Goal: Task Accomplishment & Management: Complete application form

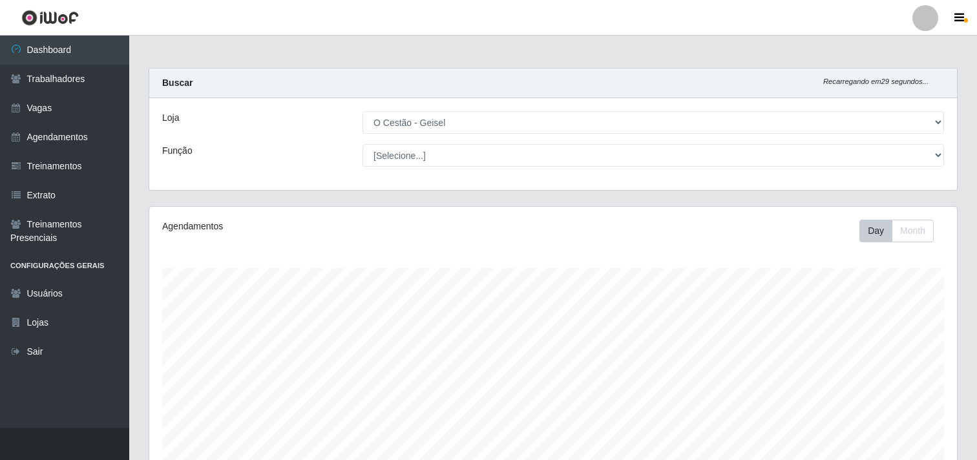
select select "224"
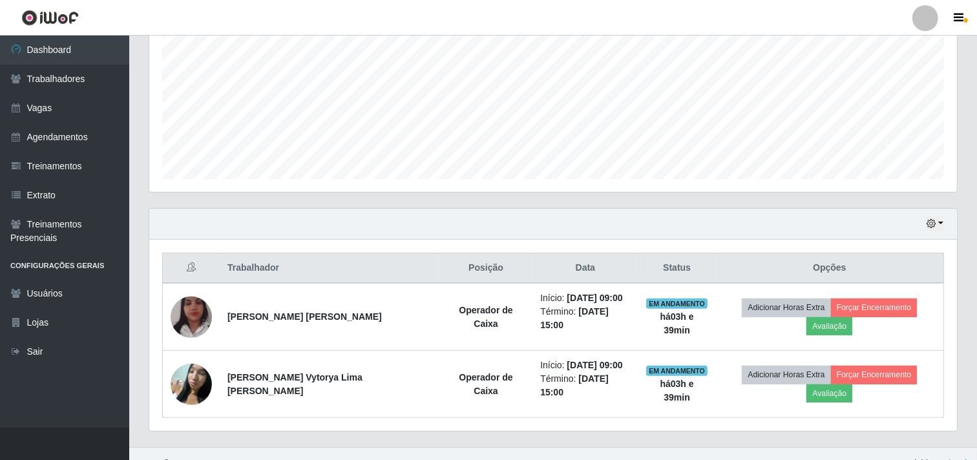
scroll to position [268, 808]
click at [91, 136] on link "Agendamentos" at bounding box center [64, 137] width 129 height 29
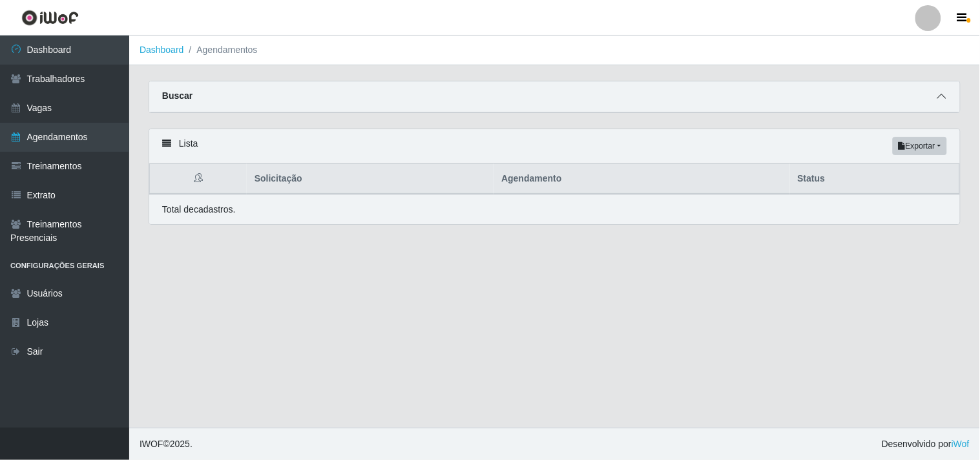
click at [940, 91] on span at bounding box center [942, 96] width 16 height 15
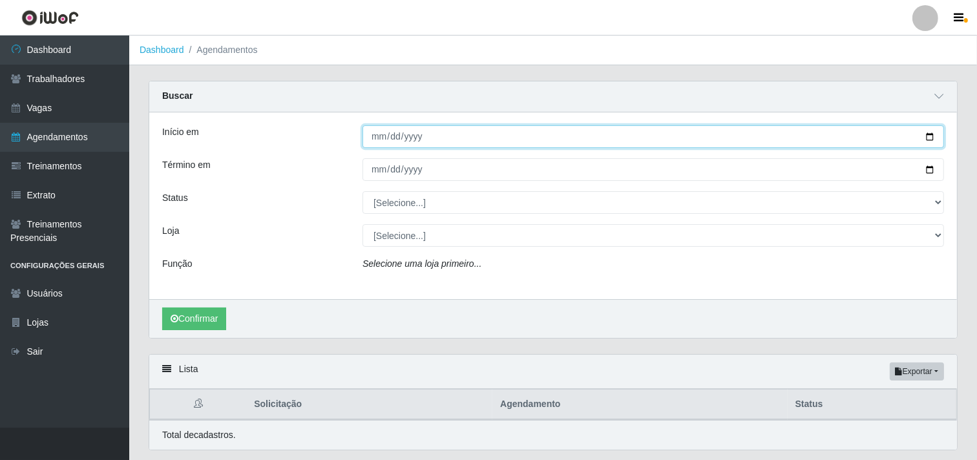
click at [370, 136] on input "Início em" at bounding box center [654, 136] width 582 height 23
type input "[DATE]"
click at [162, 308] on button "Confirmar" at bounding box center [194, 319] width 64 height 23
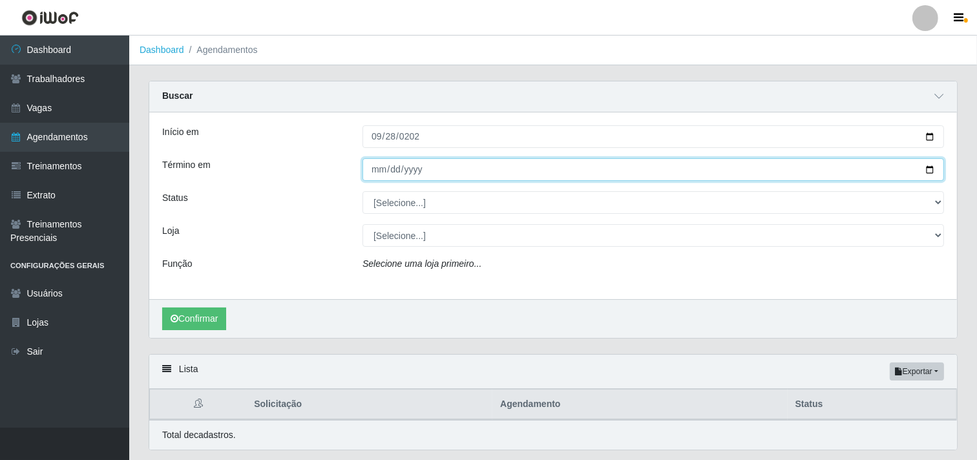
click at [378, 167] on input "Término em" at bounding box center [654, 169] width 582 height 23
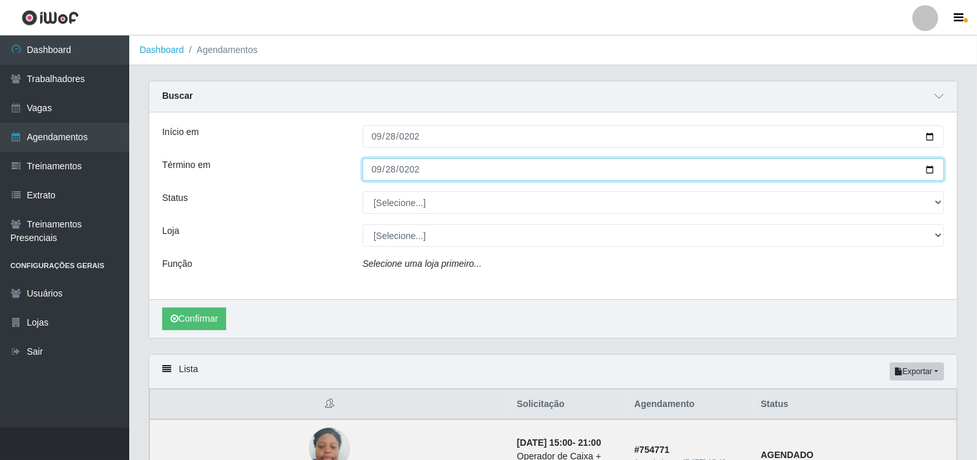
type input "[DATE]"
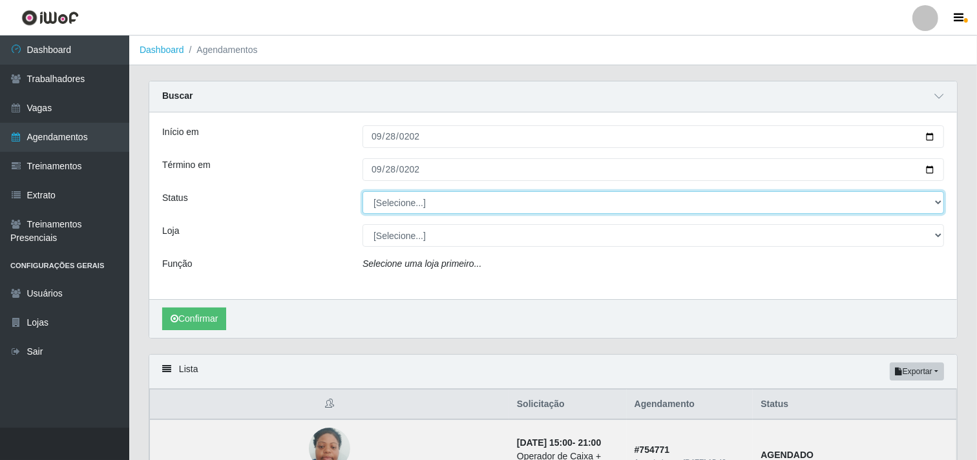
click at [418, 198] on select "[Selecione...] AGENDADO AGUARDANDO LIBERAR EM ANDAMENTO EM REVISÃO FINALIZADO C…" at bounding box center [654, 202] width 582 height 23
select select "AGENDADO"
click at [363, 191] on select "[Selecione...] AGENDADO AGUARDANDO LIBERAR EM ANDAMENTO EM REVISÃO FINALIZADO C…" at bounding box center [654, 202] width 582 height 23
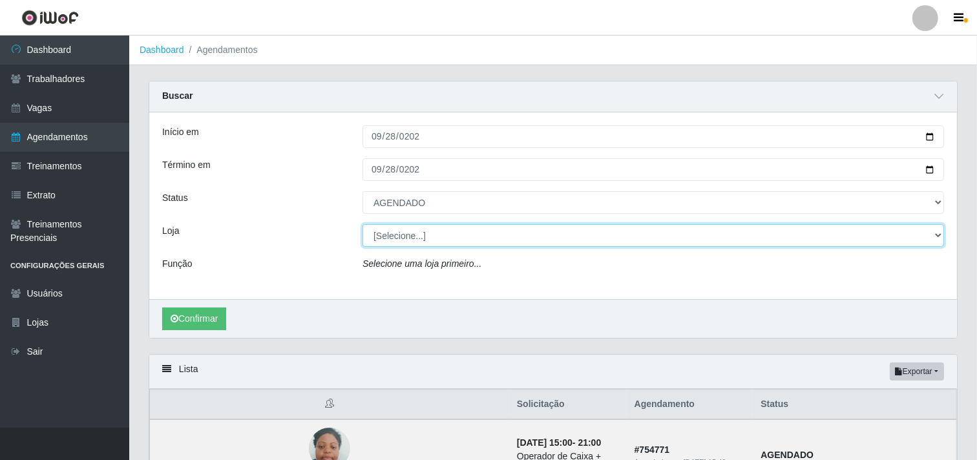
click at [417, 230] on select "[Selecione...] O Cestão - Geisel" at bounding box center [654, 235] width 582 height 23
select select "224"
click at [363, 224] on select "[Selecione...] O Cestão - Geisel" at bounding box center [654, 235] width 582 height 23
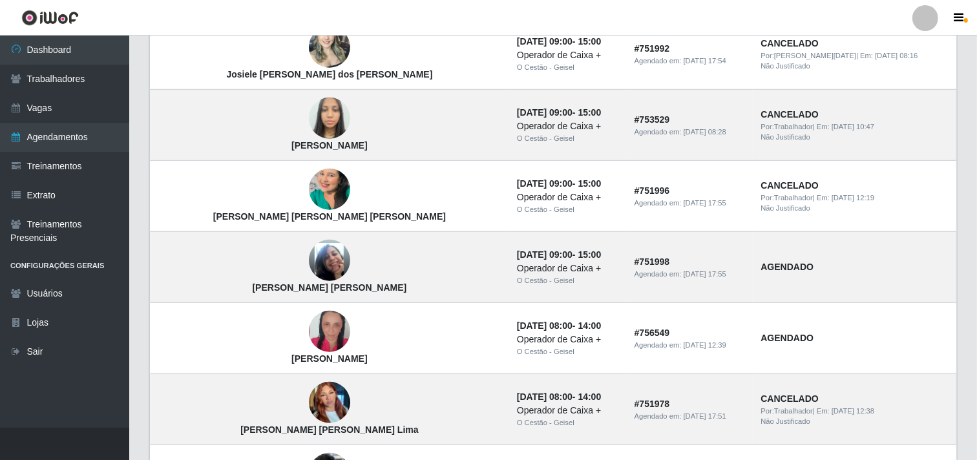
scroll to position [1048, 0]
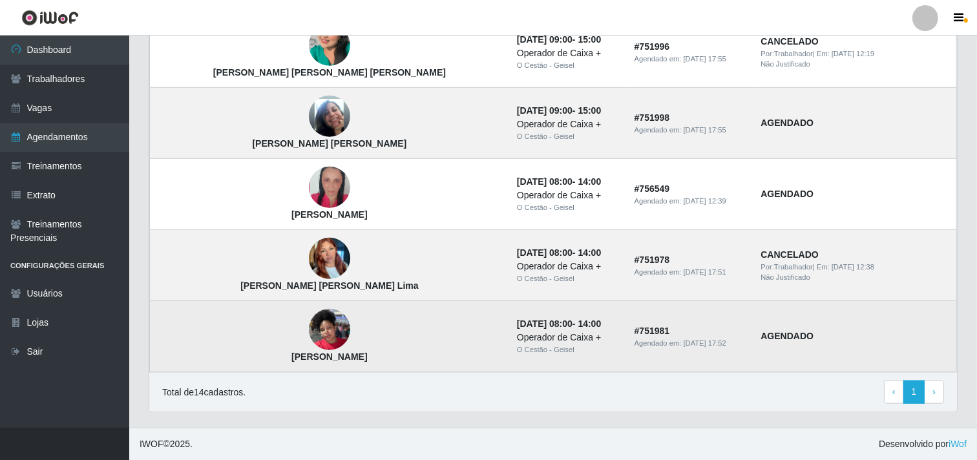
click at [309, 331] on img at bounding box center [329, 329] width 41 height 55
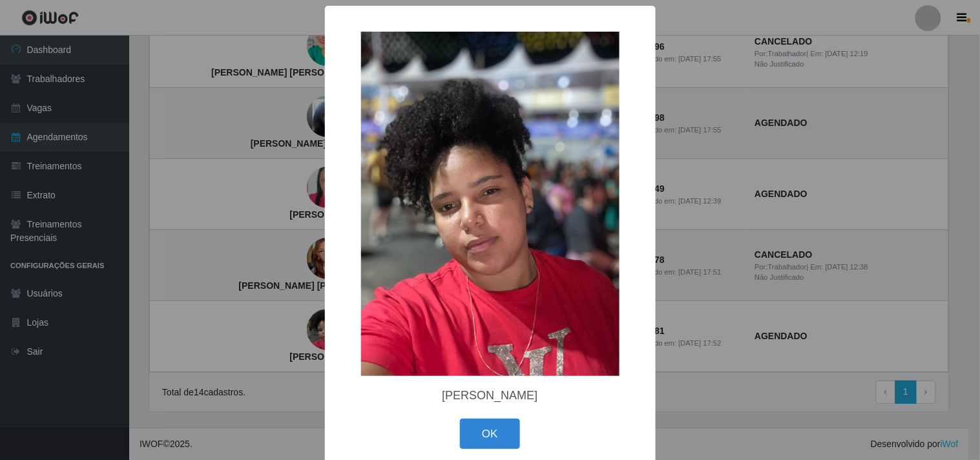
click at [270, 280] on div "× [PERSON_NAME] OK Cancel" at bounding box center [490, 230] width 980 height 460
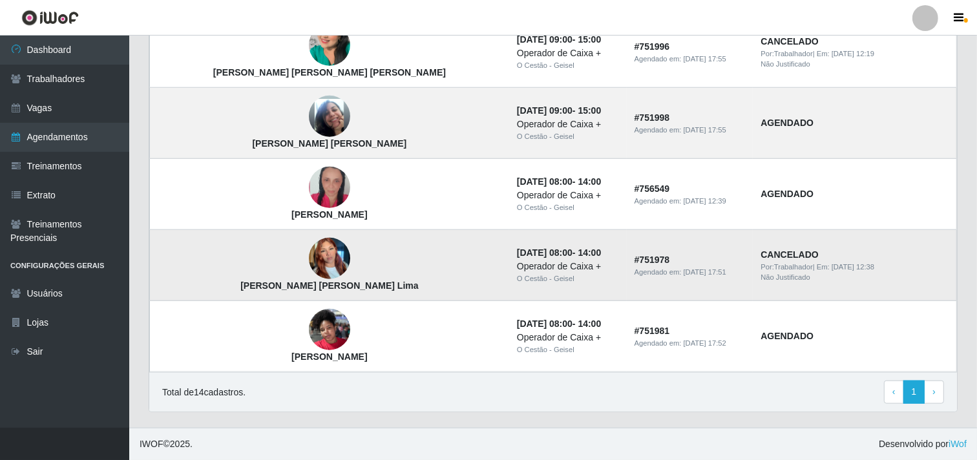
click at [309, 258] on img at bounding box center [329, 258] width 41 height 55
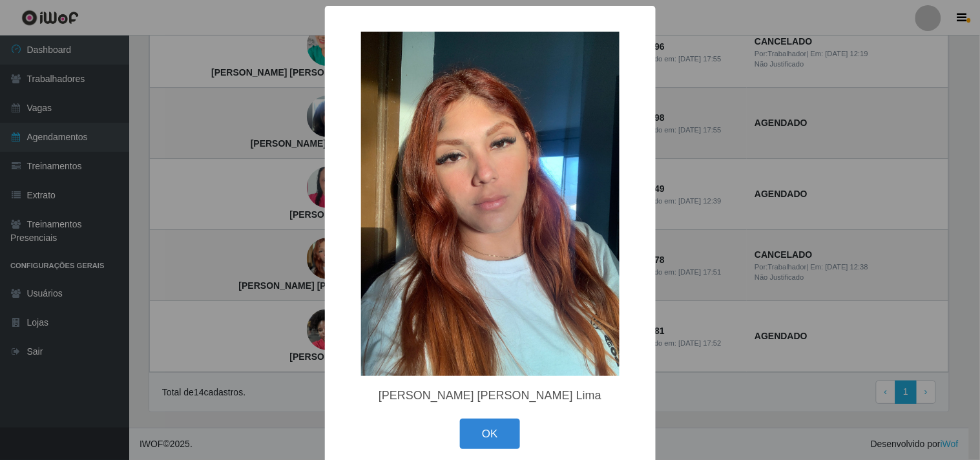
click at [288, 226] on div "× [PERSON_NAME] [PERSON_NAME] Lima OK Cancel" at bounding box center [490, 230] width 980 height 460
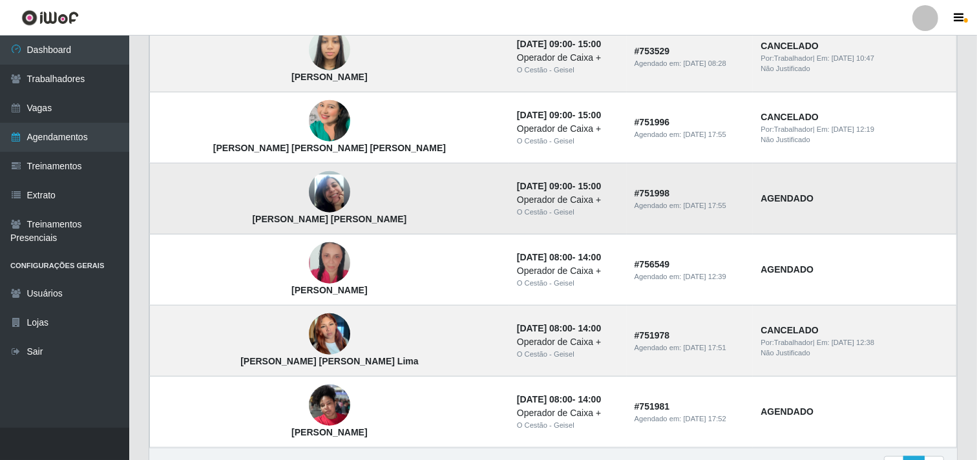
scroll to position [905, 0]
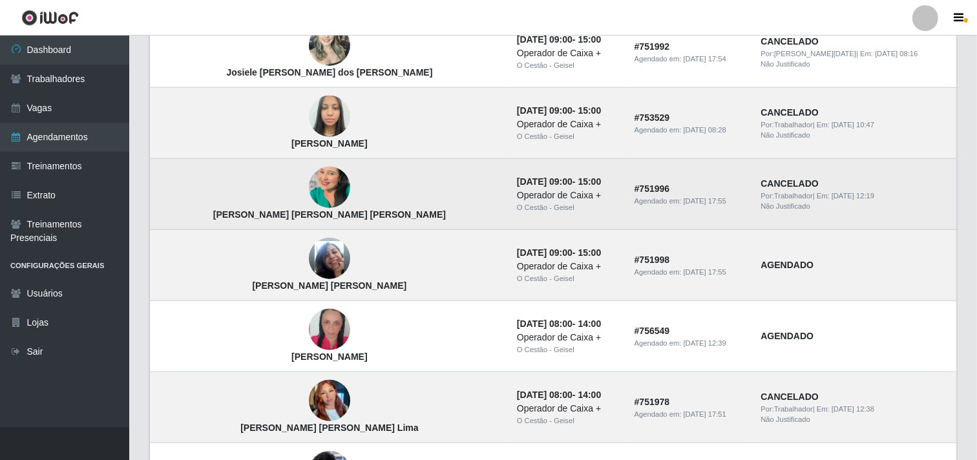
click at [309, 171] on img at bounding box center [329, 188] width 41 height 74
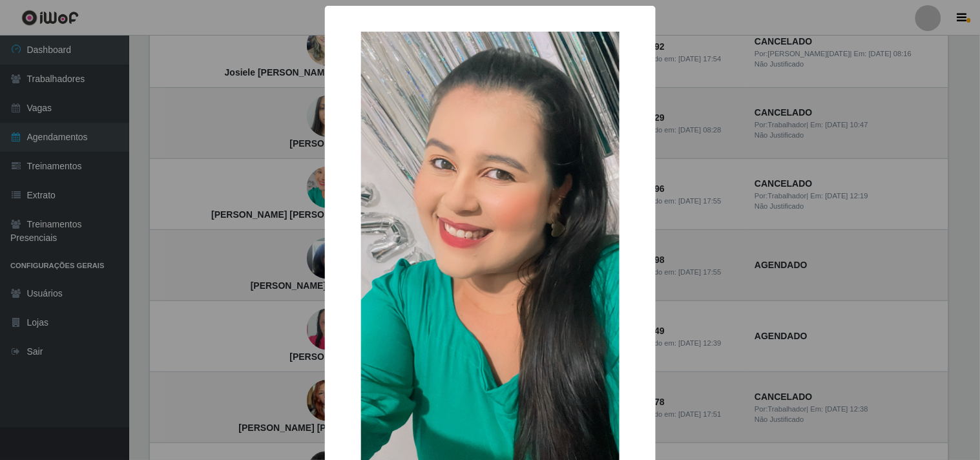
click at [275, 167] on div "× [PERSON_NAME] [PERSON_NAME] [PERSON_NAME] OK Cancel" at bounding box center [490, 230] width 980 height 460
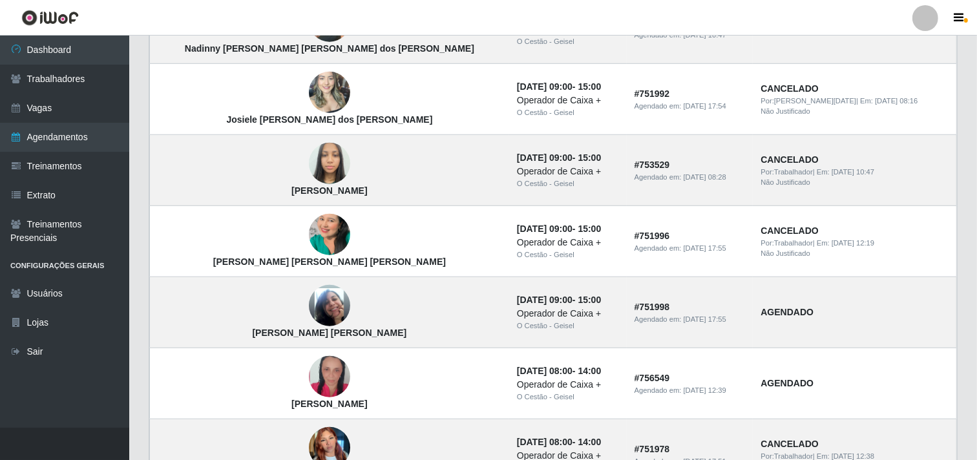
scroll to position [832, 0]
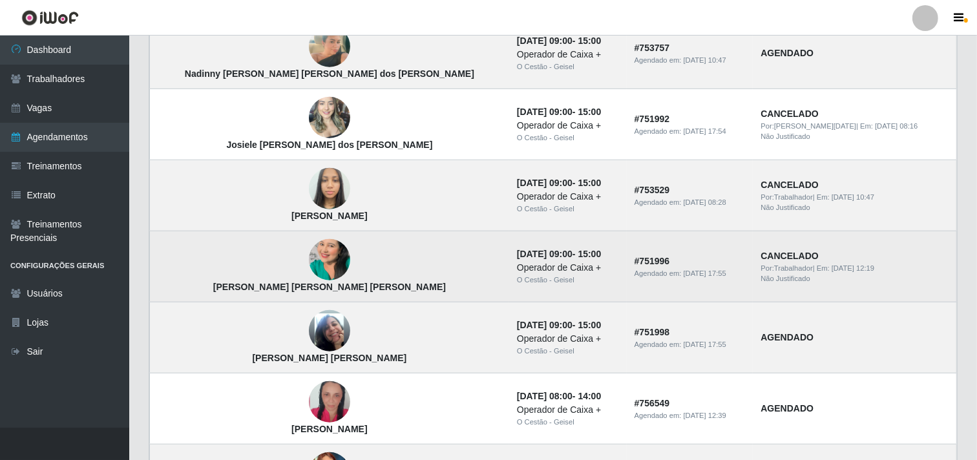
click at [309, 255] on img at bounding box center [329, 261] width 41 height 74
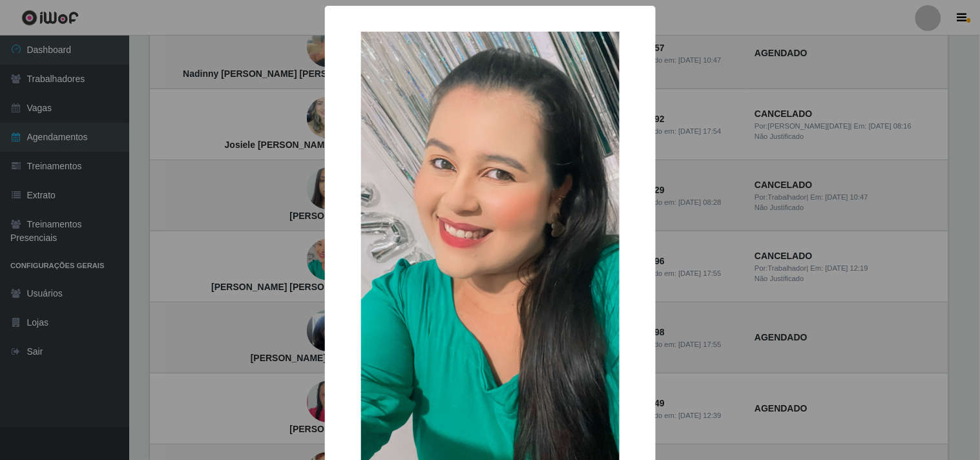
click at [281, 244] on div "× [PERSON_NAME] [PERSON_NAME] [PERSON_NAME] OK Cancel" at bounding box center [490, 230] width 980 height 460
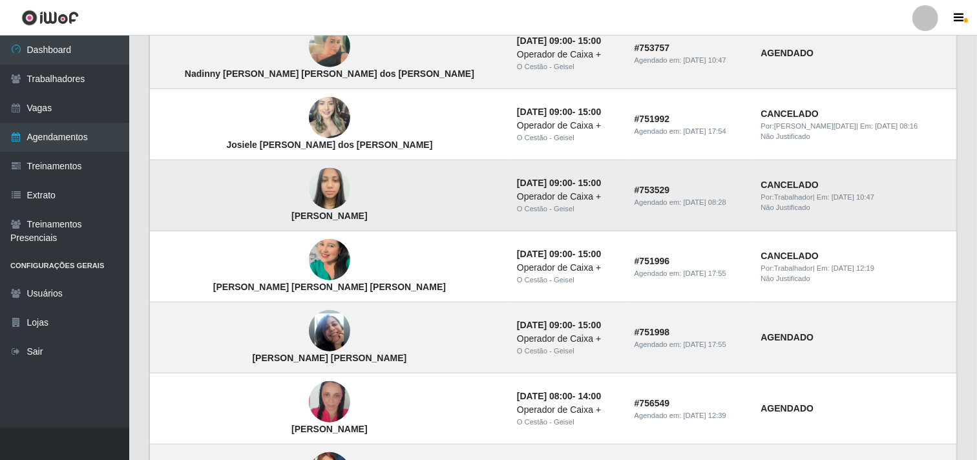
scroll to position [761, 0]
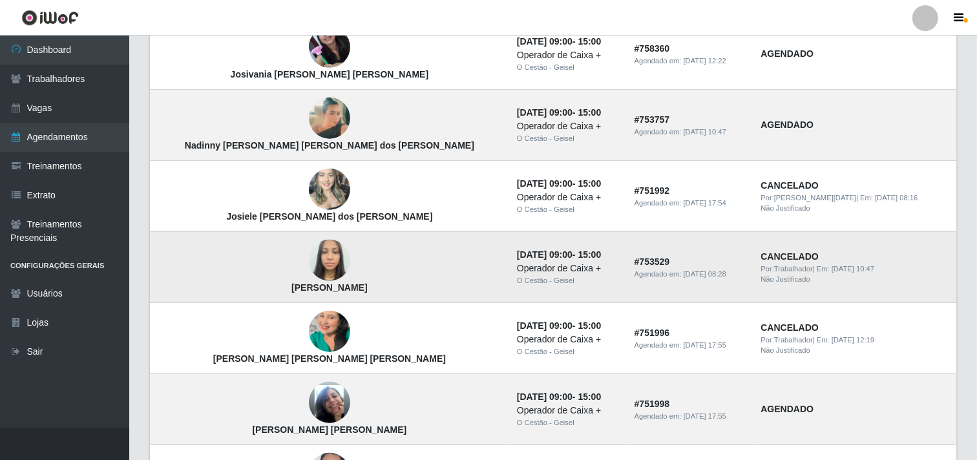
click at [309, 246] on img at bounding box center [329, 260] width 41 height 55
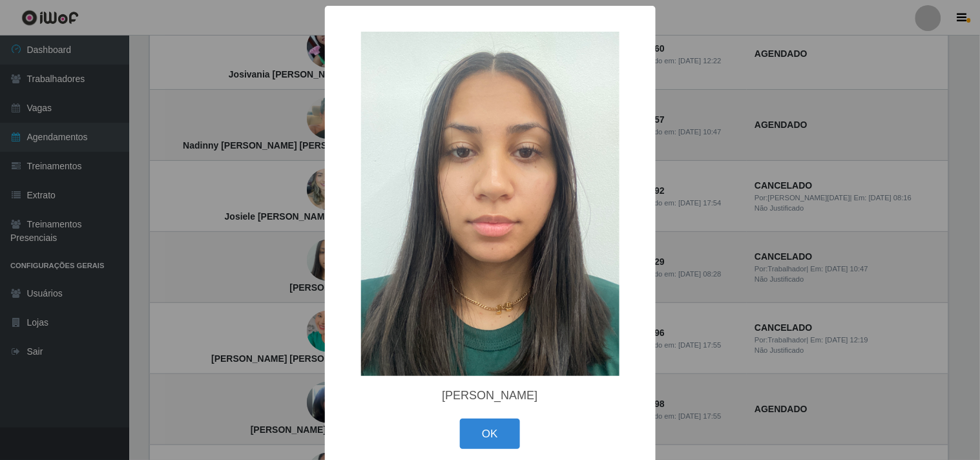
click at [279, 246] on div "× [PERSON_NAME] OK Cancel" at bounding box center [490, 230] width 980 height 460
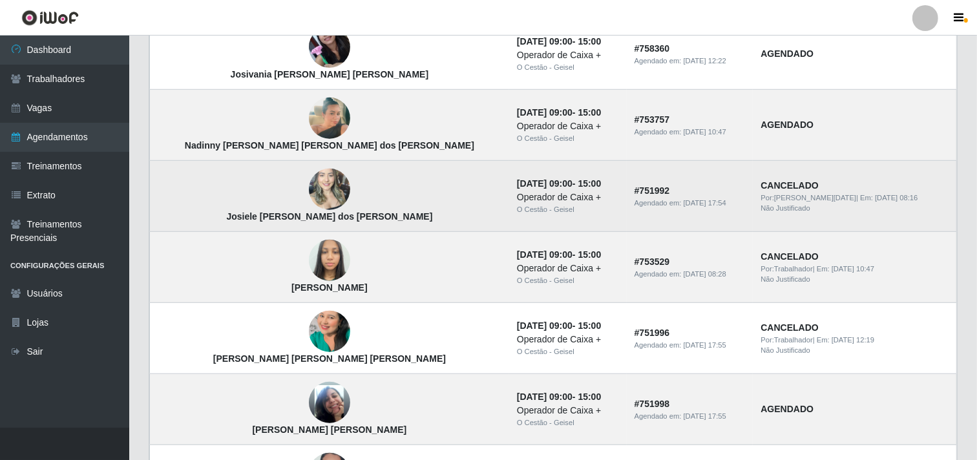
click at [309, 190] on img at bounding box center [329, 189] width 41 height 55
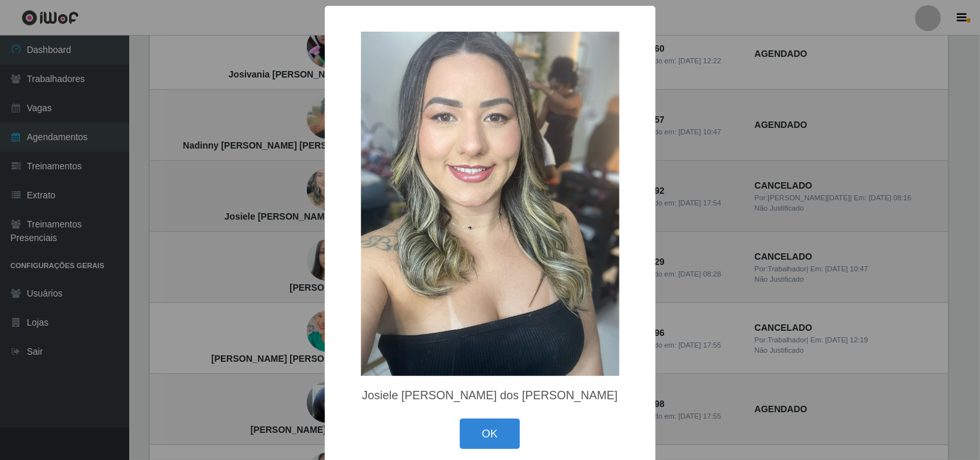
click at [277, 190] on div "× Josiele [PERSON_NAME] dos [PERSON_NAME] OK Cancel" at bounding box center [490, 230] width 980 height 460
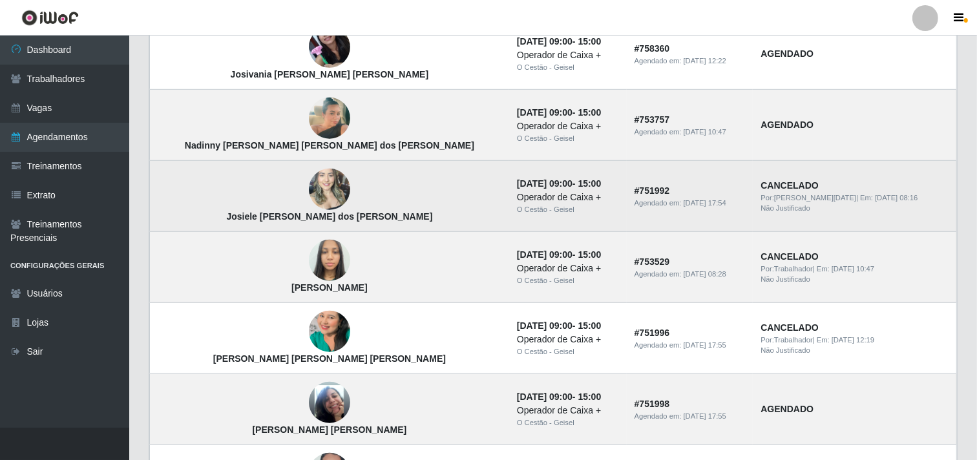
scroll to position [689, 0]
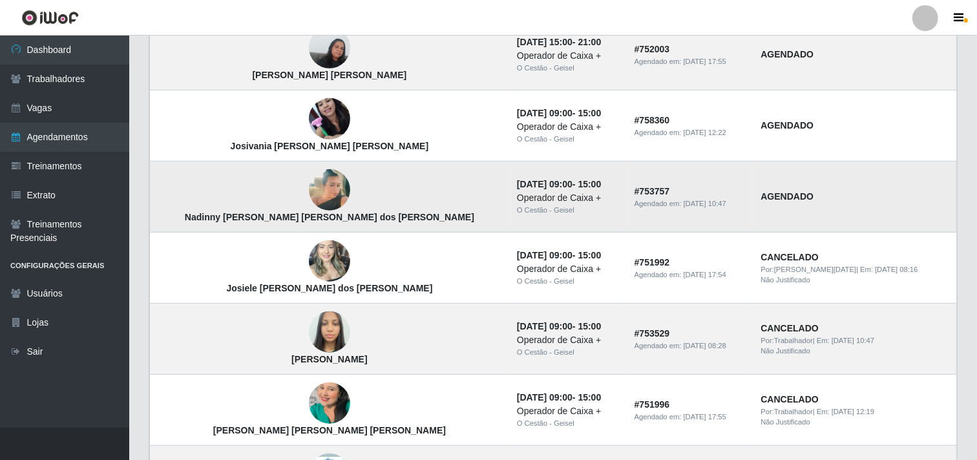
click at [309, 189] on img at bounding box center [329, 191] width 41 height 74
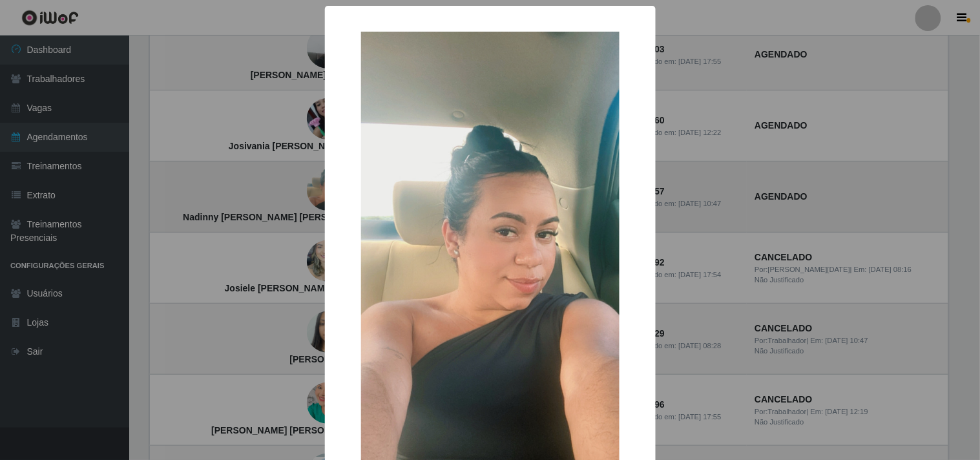
click at [276, 189] on div "× Nadinny [PERSON_NAME] [PERSON_NAME] dos [PERSON_NAME] OK Cancel" at bounding box center [490, 230] width 980 height 460
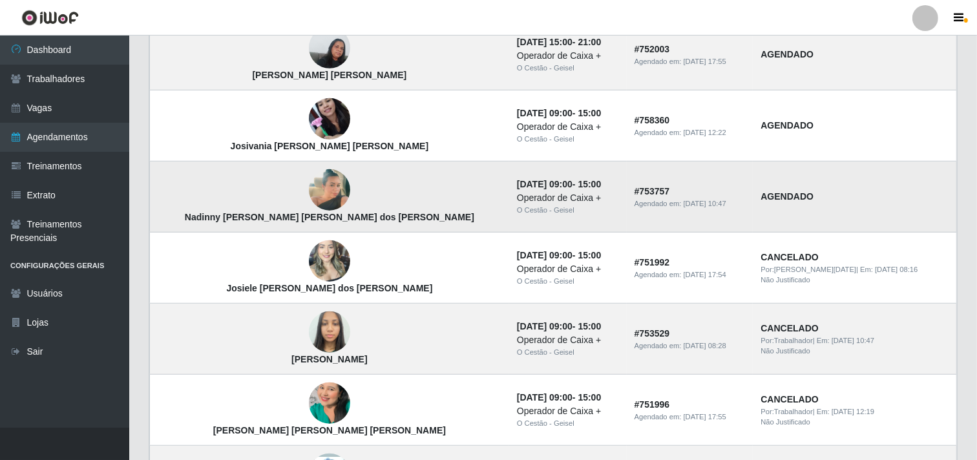
scroll to position [617, 0]
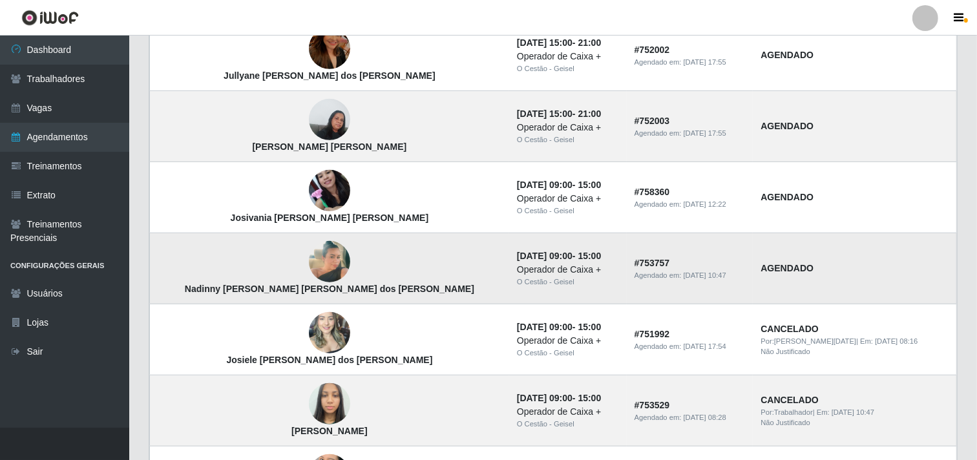
click at [309, 189] on img at bounding box center [329, 190] width 41 height 55
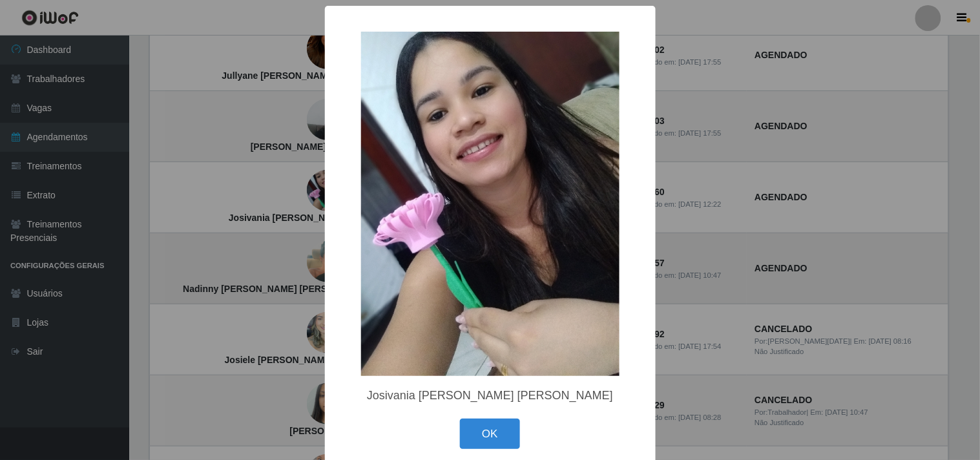
click at [276, 189] on div "× Josivania [PERSON_NAME] [PERSON_NAME] OK Cancel" at bounding box center [490, 230] width 980 height 460
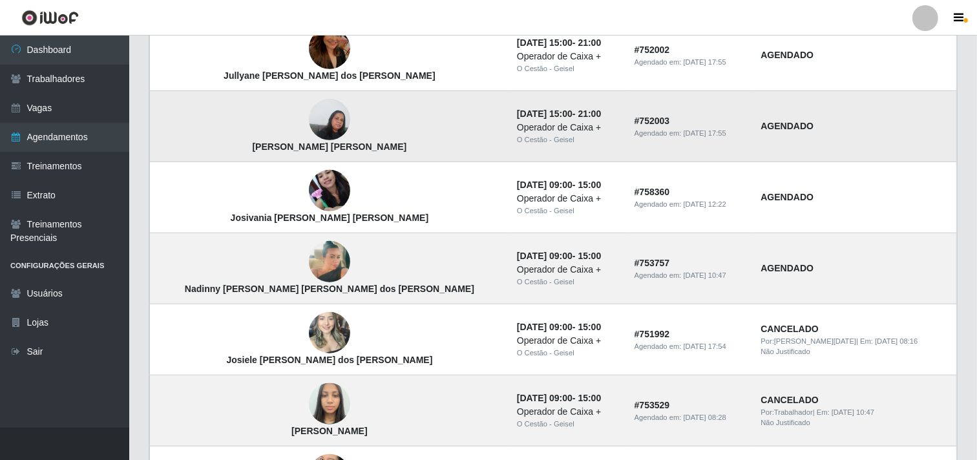
click at [309, 123] on img at bounding box center [329, 119] width 41 height 55
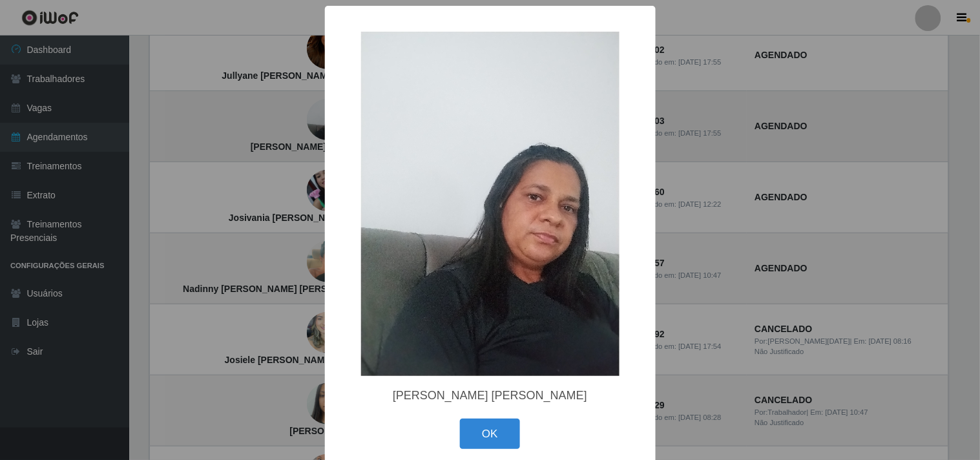
click at [279, 123] on div "× [PERSON_NAME] [PERSON_NAME] OK Cancel" at bounding box center [490, 230] width 980 height 460
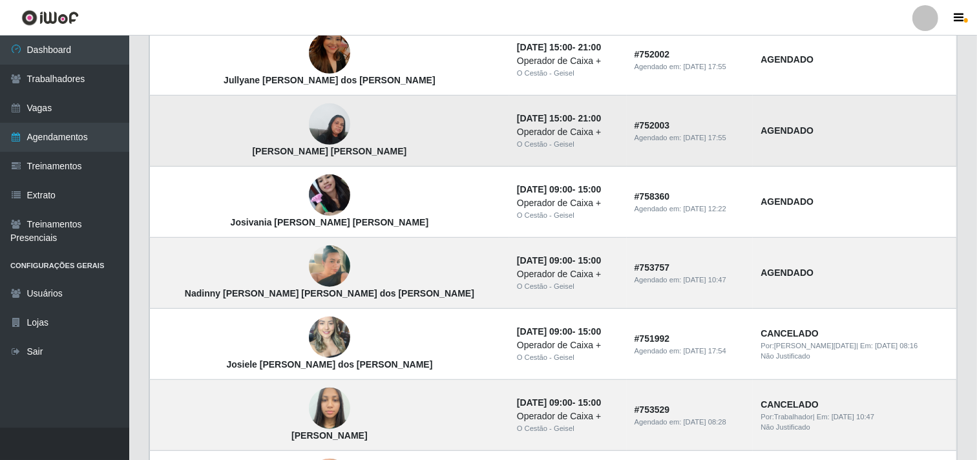
scroll to position [474, 0]
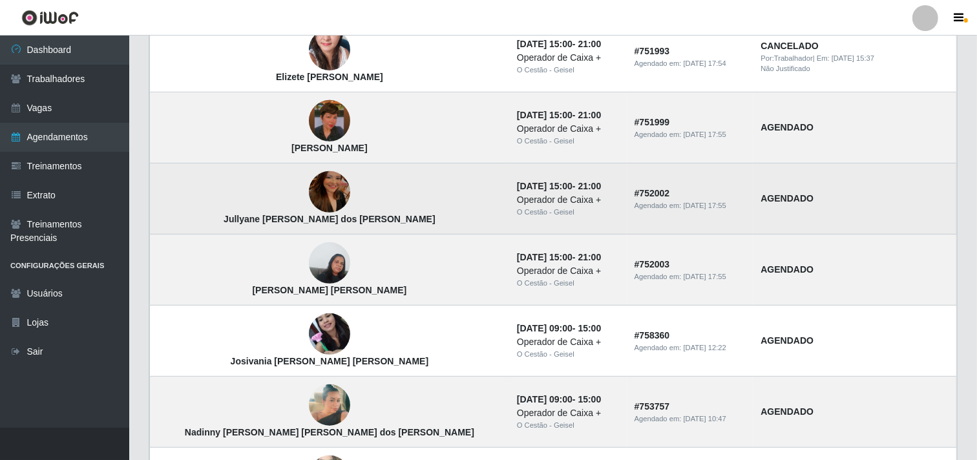
click at [309, 182] on img at bounding box center [329, 193] width 41 height 74
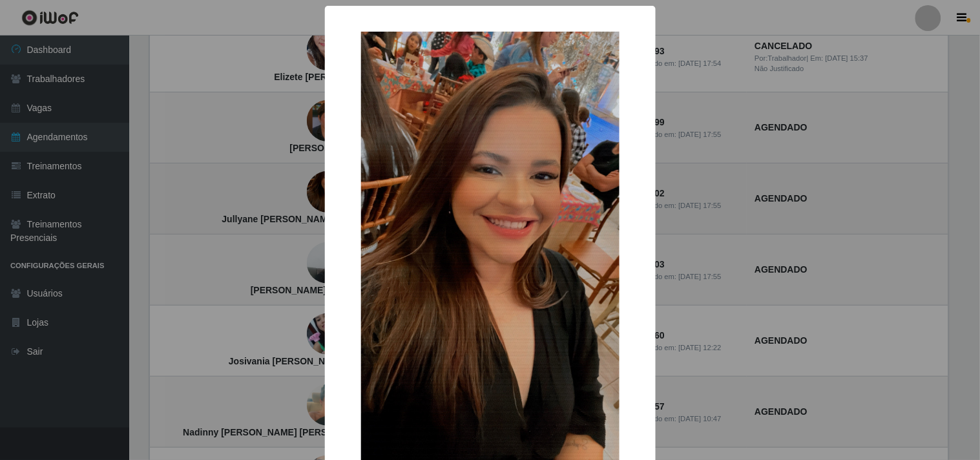
click at [277, 182] on div "× [PERSON_NAME] dos [PERSON_NAME] OK Cancel" at bounding box center [490, 230] width 980 height 460
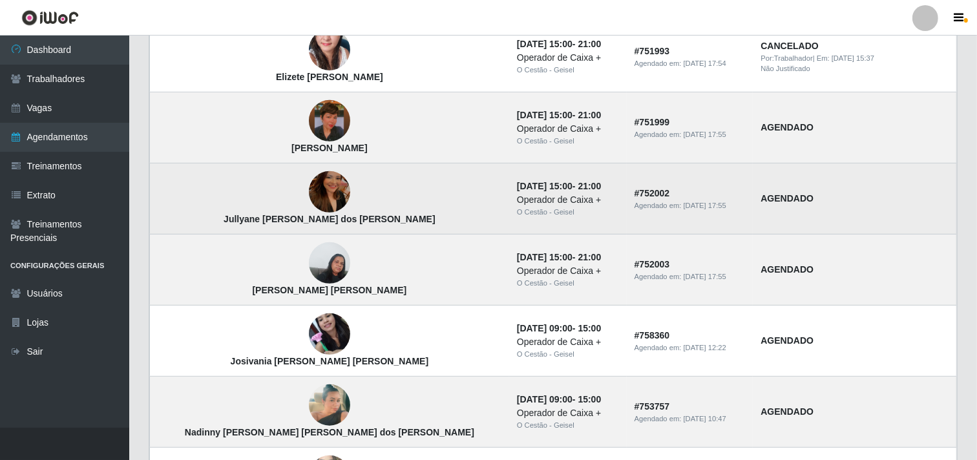
click at [309, 195] on img at bounding box center [329, 193] width 41 height 74
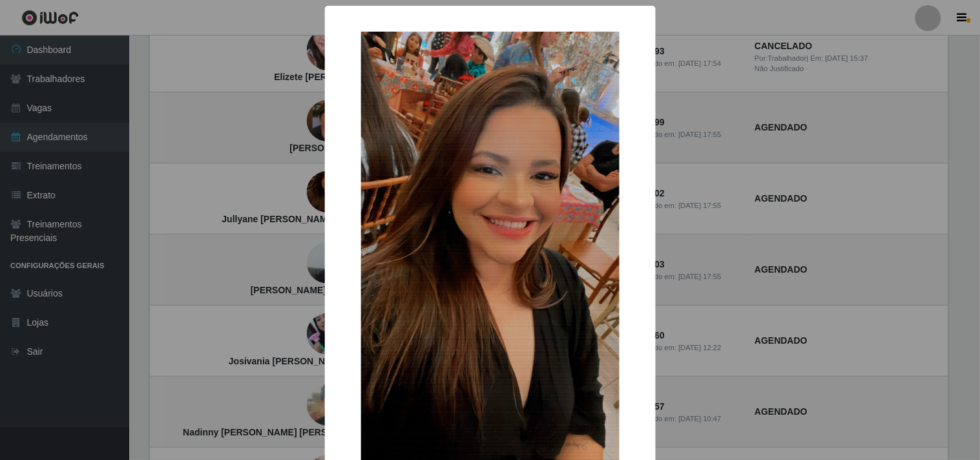
click at [267, 195] on div "× [PERSON_NAME] dos [PERSON_NAME] OK Cancel" at bounding box center [490, 230] width 980 height 460
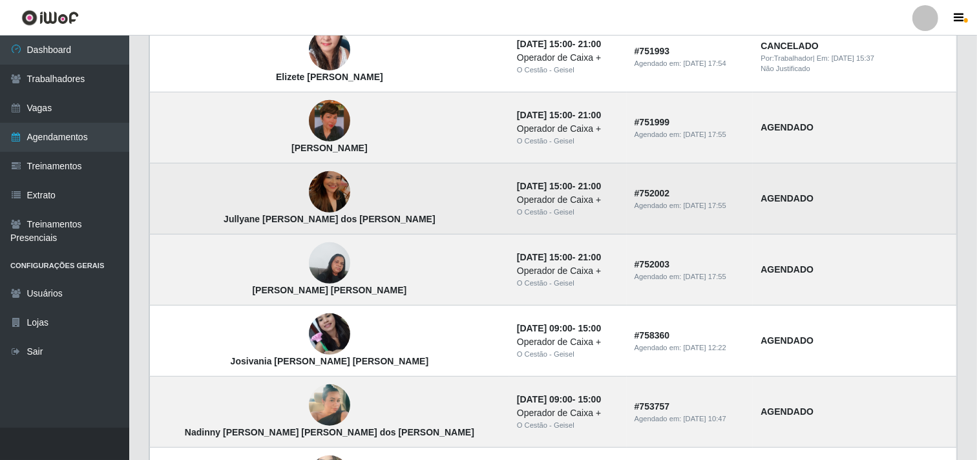
scroll to position [402, 0]
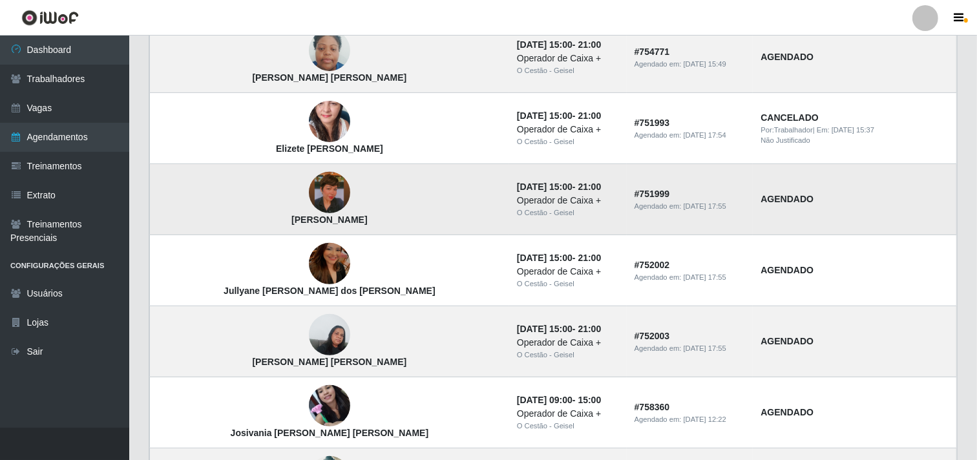
click at [309, 191] on img at bounding box center [329, 193] width 41 height 74
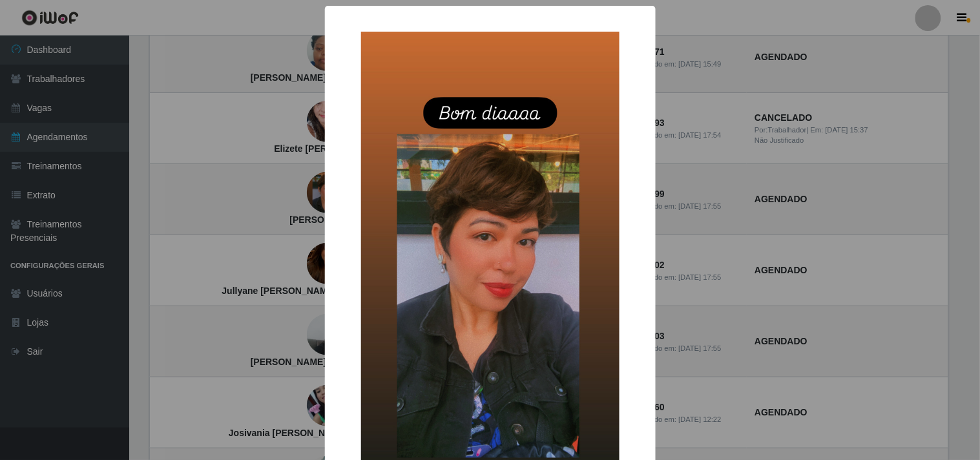
click at [293, 173] on div "× Roselainny [PERSON_NAME] OK Cancel" at bounding box center [490, 230] width 980 height 460
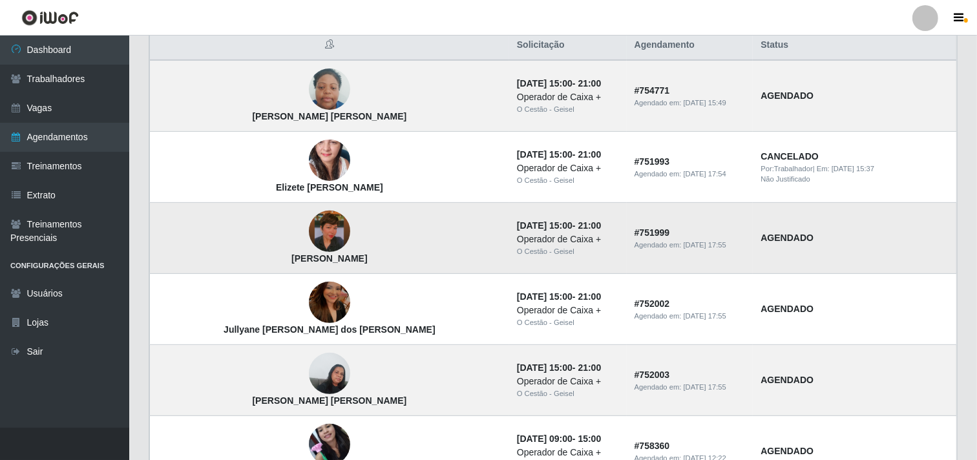
scroll to position [330, 0]
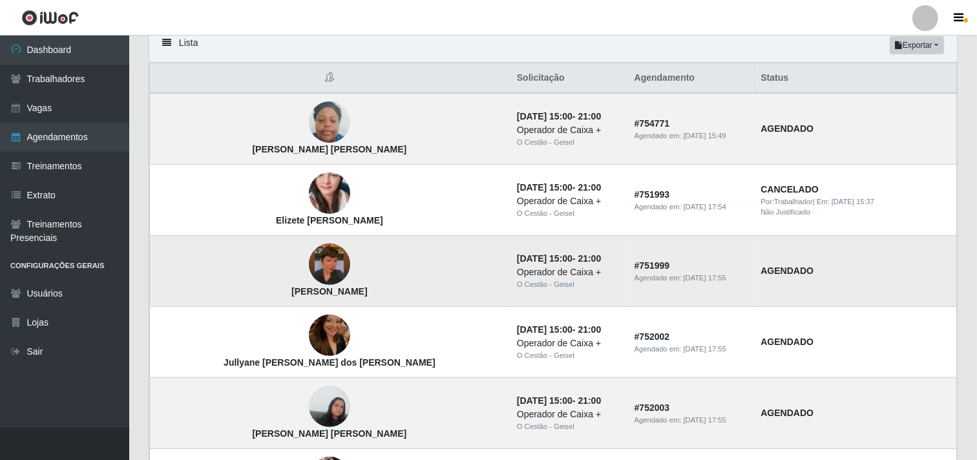
click at [309, 185] on img at bounding box center [329, 193] width 41 height 87
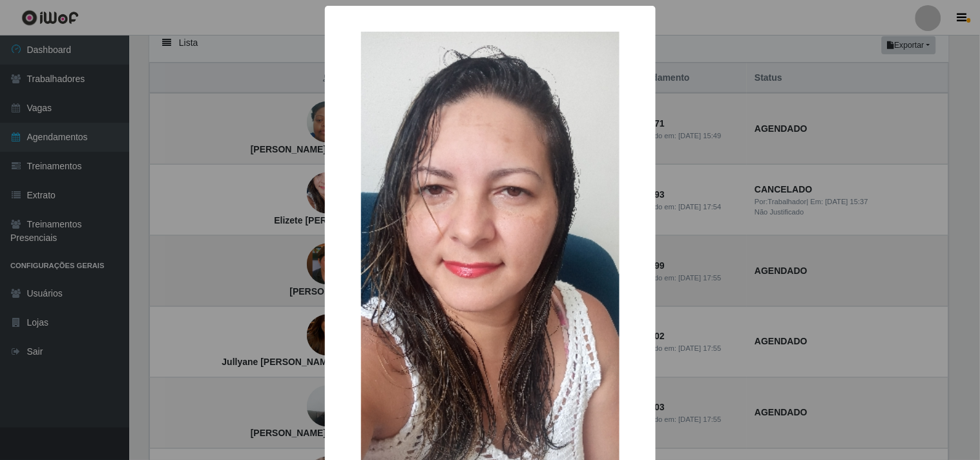
click at [281, 185] on div "× Elizete [PERSON_NAME] OK Cancel" at bounding box center [490, 230] width 980 height 460
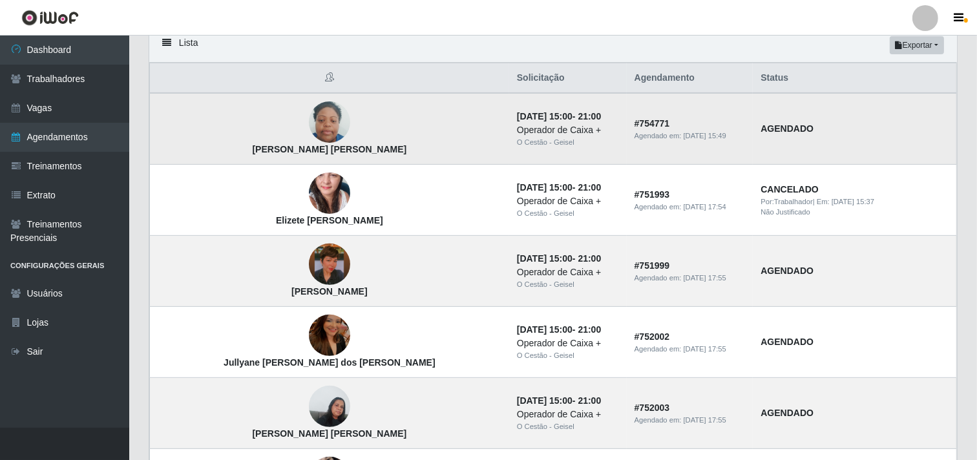
click at [309, 121] on img at bounding box center [329, 122] width 41 height 55
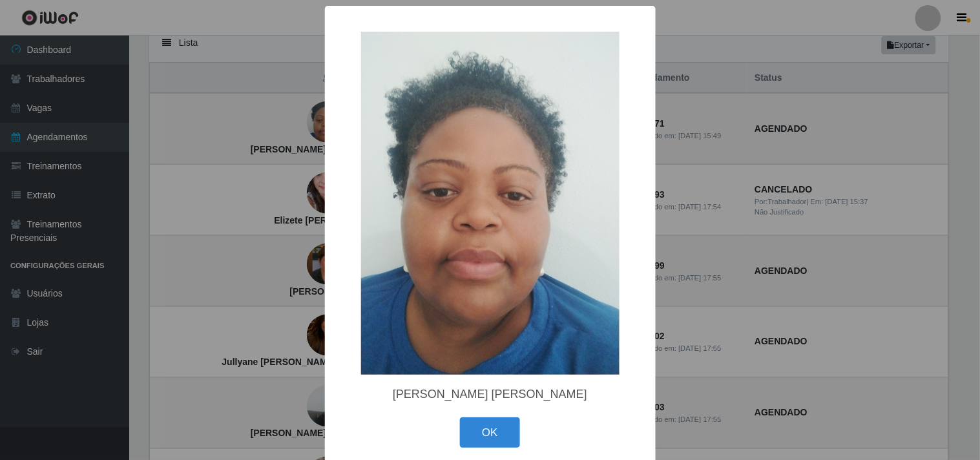
click at [267, 121] on div "× [PERSON_NAME] [PERSON_NAME] OK Cancel" at bounding box center [490, 230] width 980 height 460
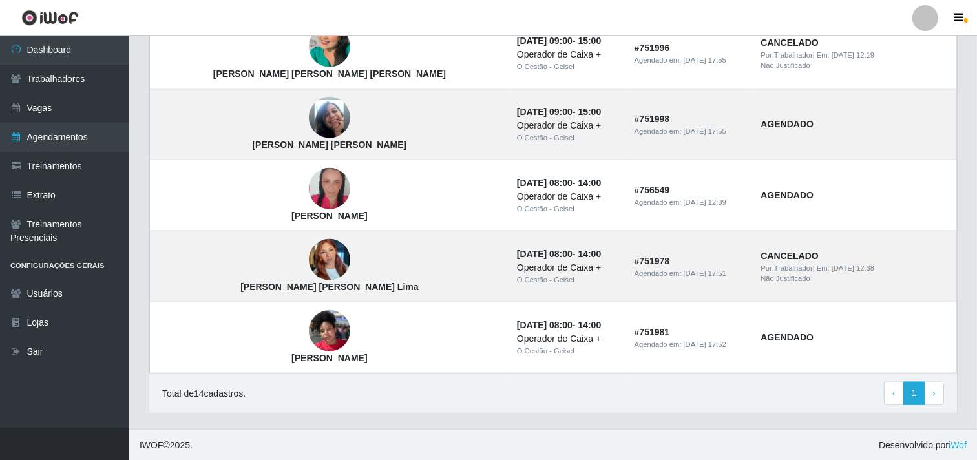
scroll to position [1048, 0]
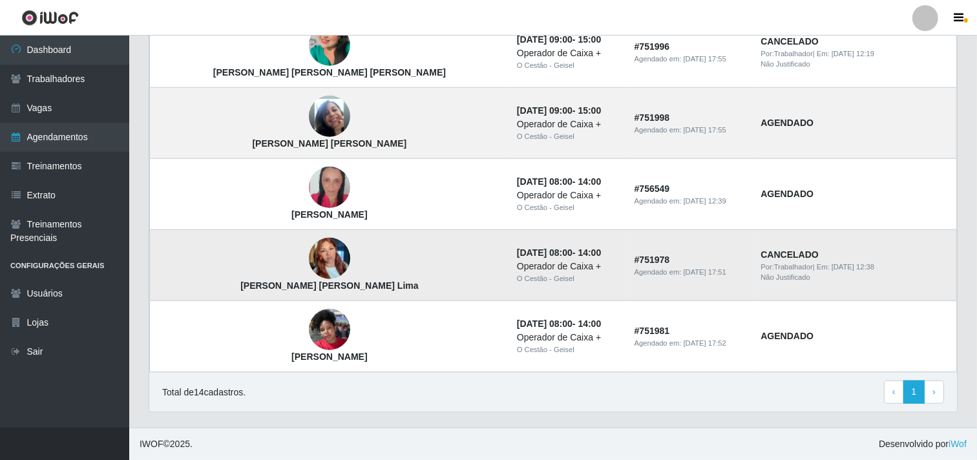
click at [309, 262] on img at bounding box center [329, 258] width 41 height 55
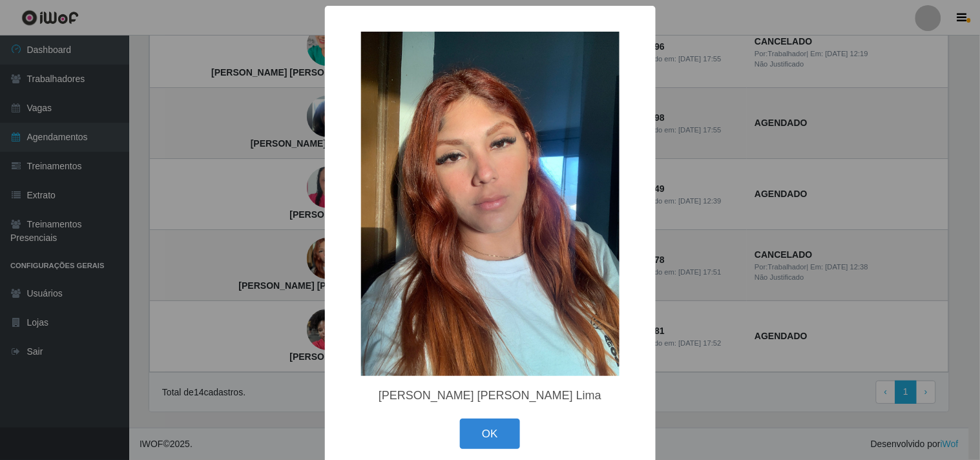
click at [286, 186] on div "× [PERSON_NAME] [PERSON_NAME] Lima OK Cancel" at bounding box center [490, 230] width 980 height 460
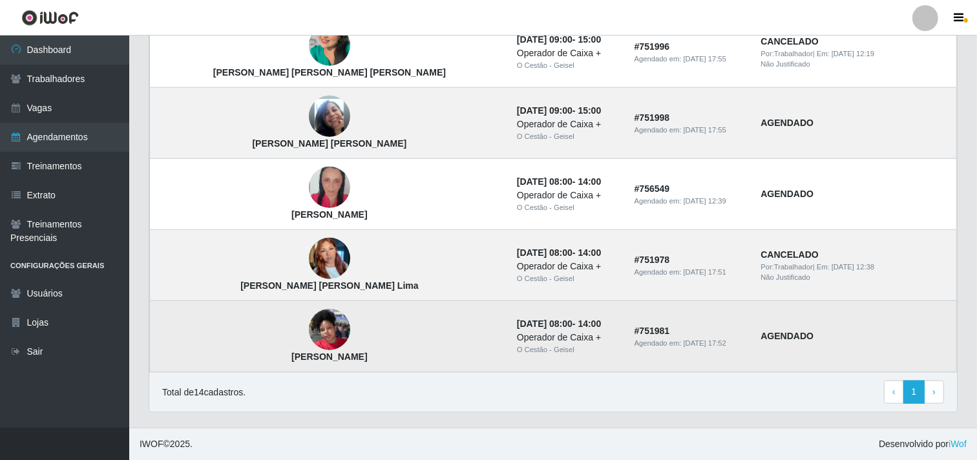
click at [309, 327] on img at bounding box center [329, 329] width 41 height 55
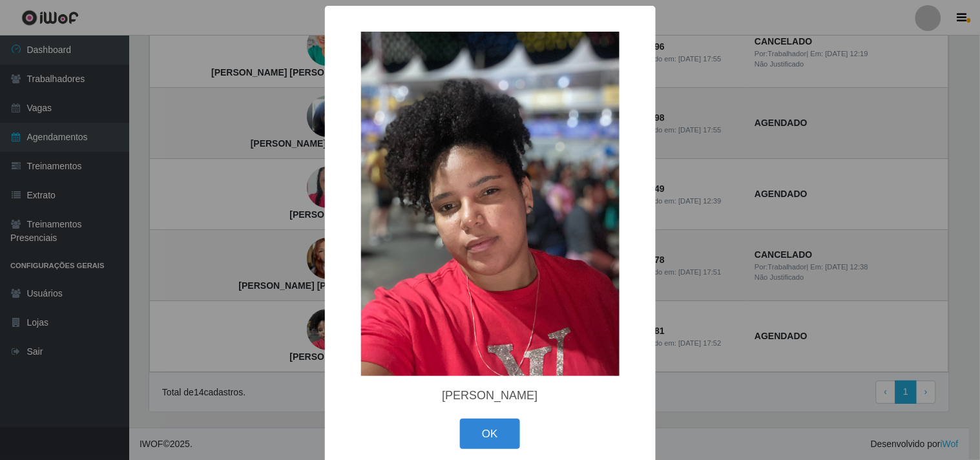
click at [276, 300] on div "× [PERSON_NAME] OK Cancel" at bounding box center [490, 230] width 980 height 460
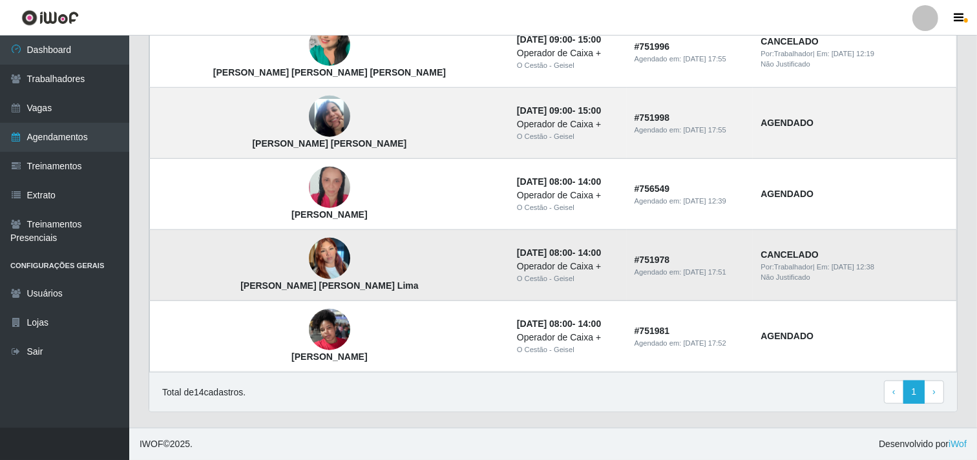
click at [309, 239] on img at bounding box center [329, 258] width 41 height 55
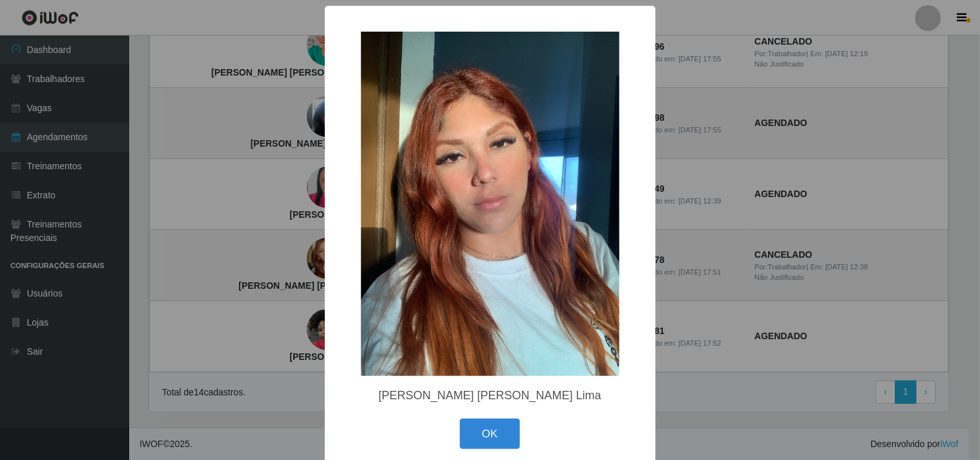
click at [271, 239] on div "× [PERSON_NAME] [PERSON_NAME] Lima OK Cancel" at bounding box center [490, 230] width 980 height 460
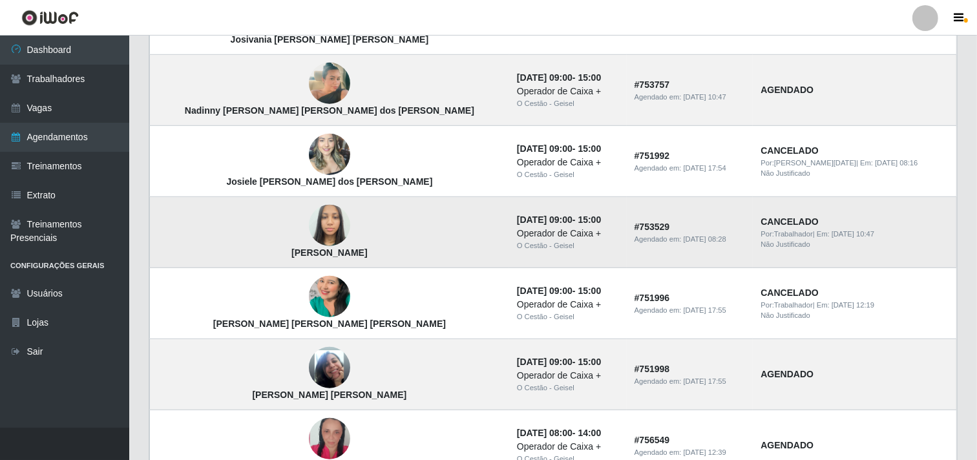
scroll to position [761, 0]
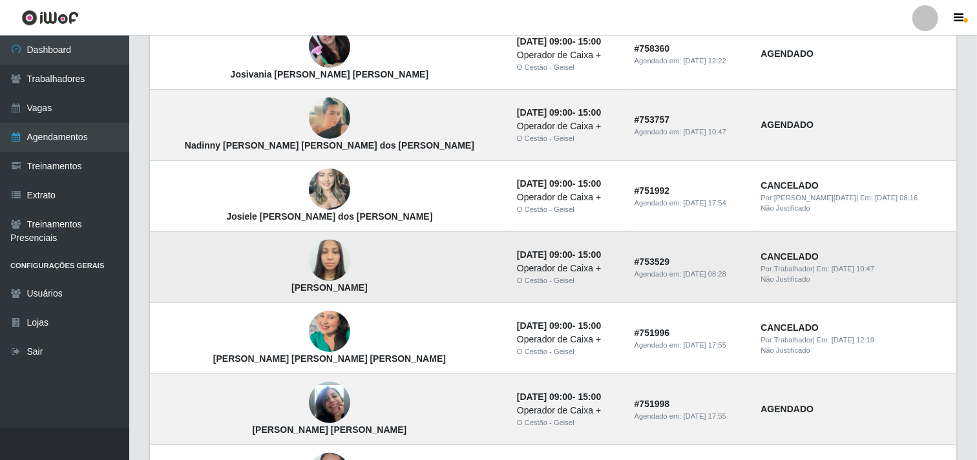
click at [309, 176] on img at bounding box center [329, 189] width 41 height 55
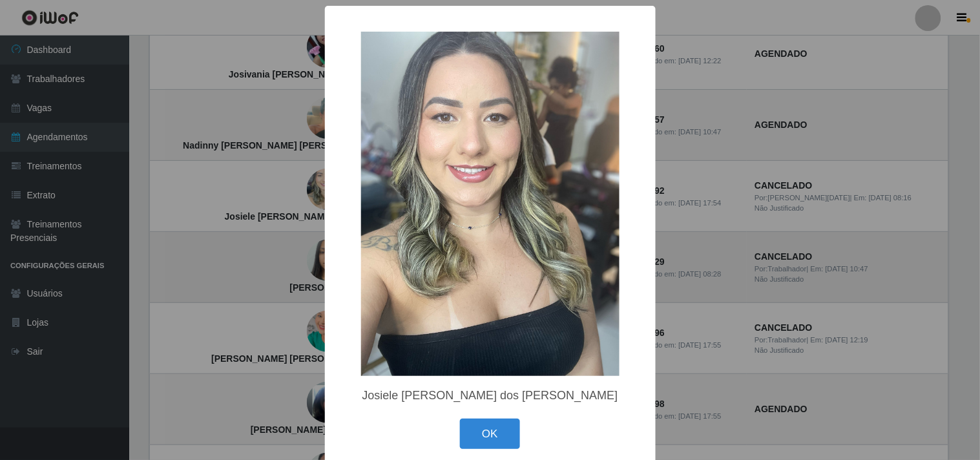
click at [265, 176] on div "× Josiele [PERSON_NAME] dos [PERSON_NAME] OK Cancel" at bounding box center [490, 230] width 980 height 460
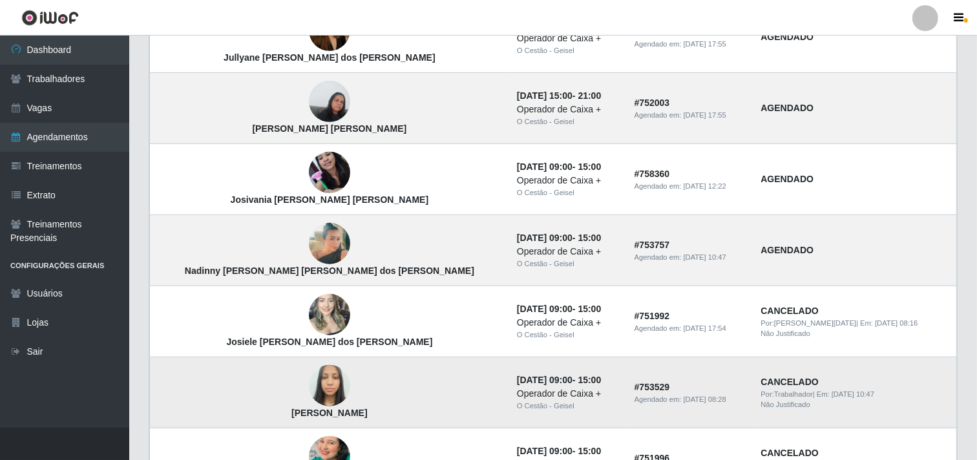
scroll to position [617, 0]
